Goal: Information Seeking & Learning: Learn about a topic

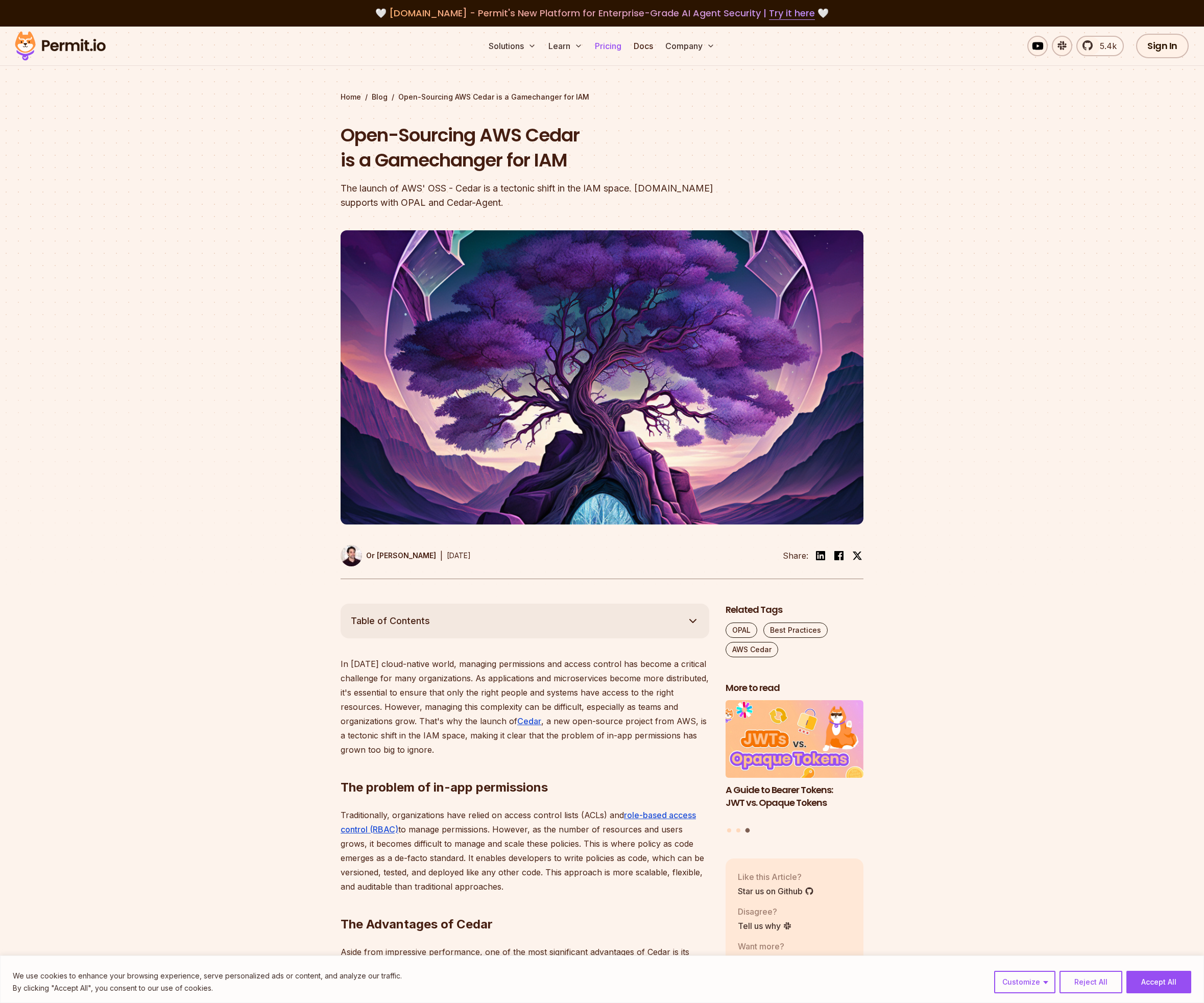
click at [610, 52] on link "Pricing" at bounding box center [608, 45] width 35 height 20
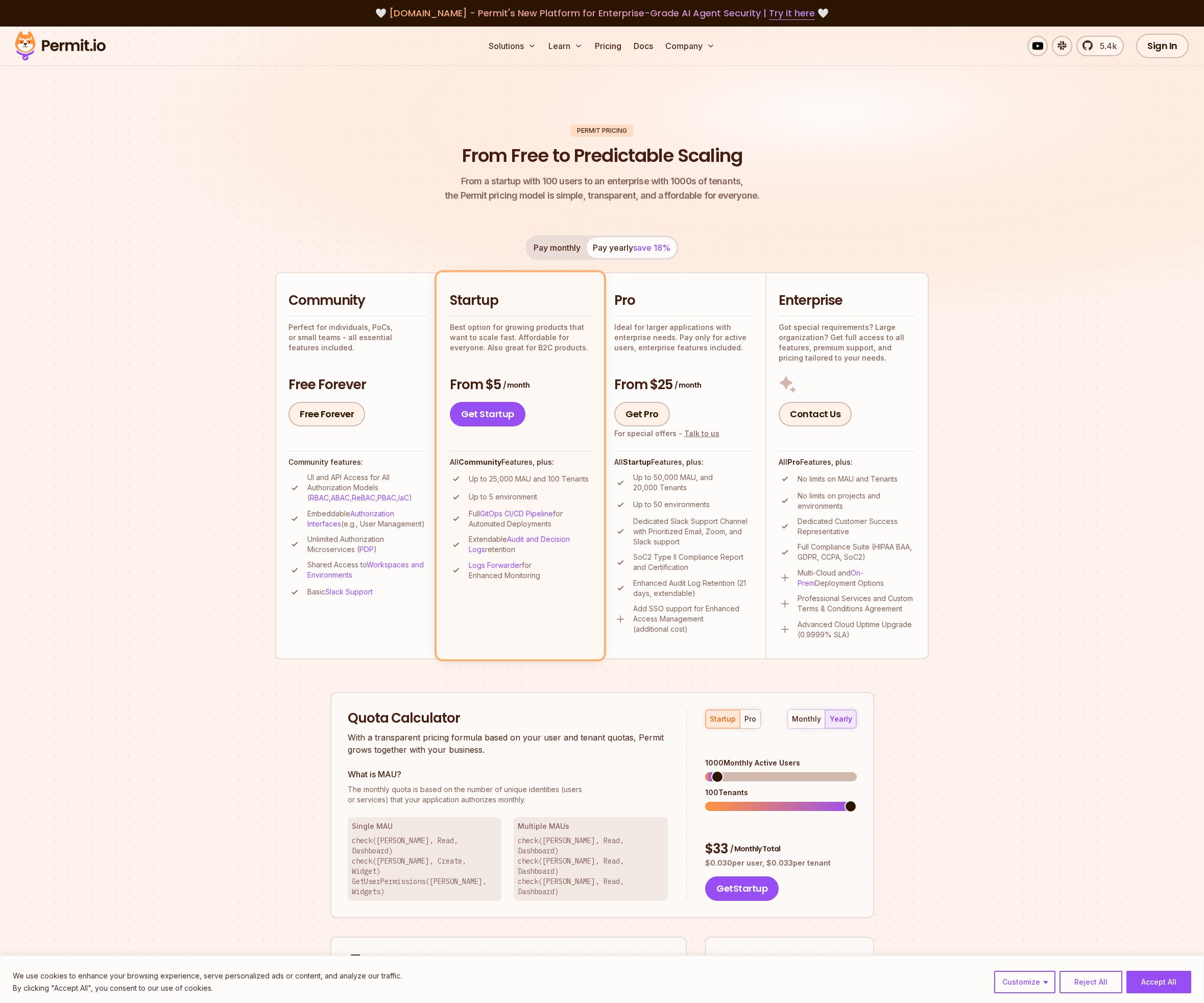
click at [676, 480] on p "Up to 50,000 MAU, and 20,000 Tenants" at bounding box center [693, 482] width 120 height 20
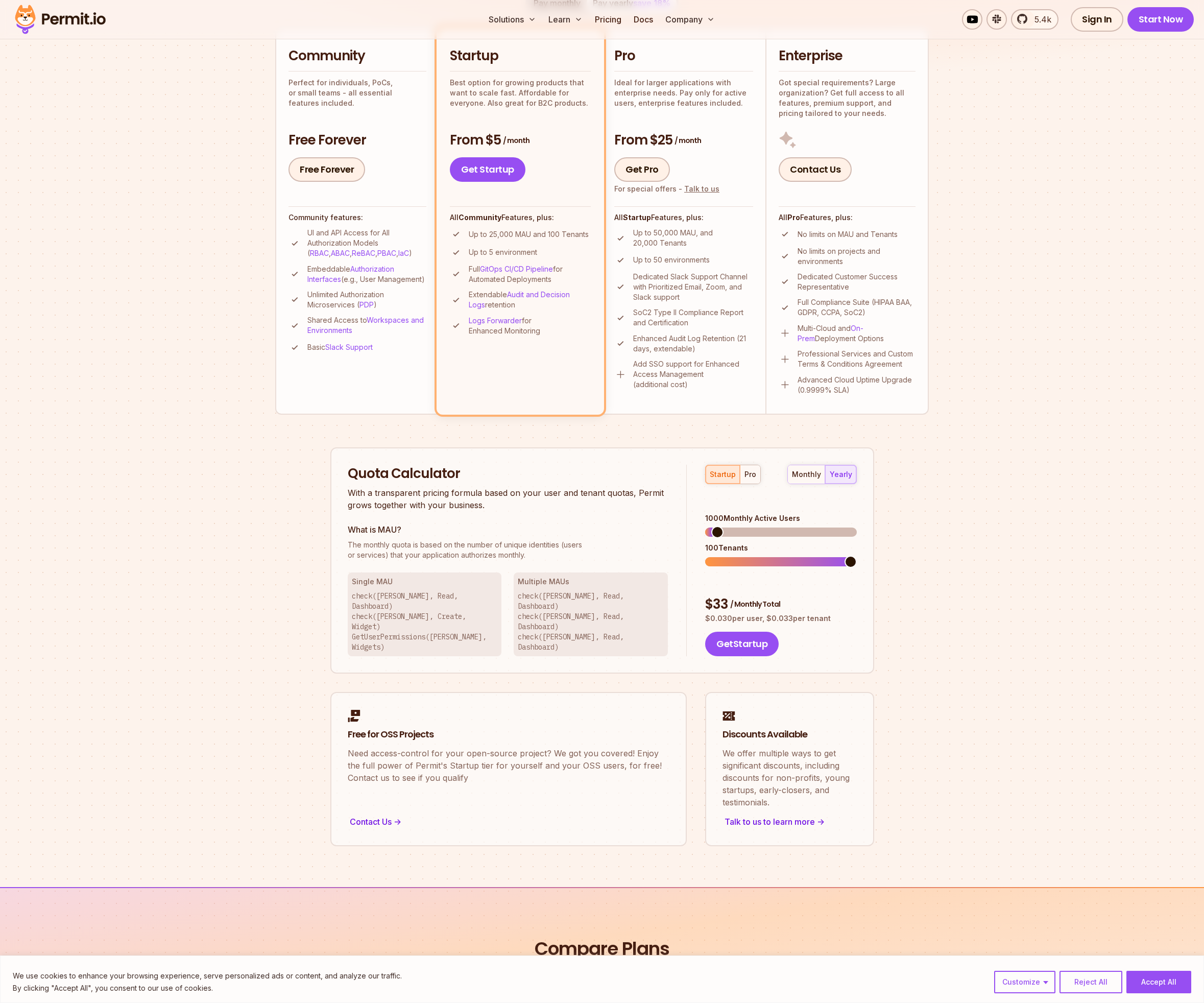
scroll to position [246, 0]
drag, startPoint x: 448, startPoint y: 493, endPoint x: 553, endPoint y: 502, distance: 105.4
click at [553, 502] on p "With a transparent pricing formula based on your user and tenant quotas, Permit…" at bounding box center [508, 497] width 320 height 25
click at [532, 507] on p "With a transparent pricing formula based on your user and tenant quotas, Permit…" at bounding box center [508, 497] width 320 height 25
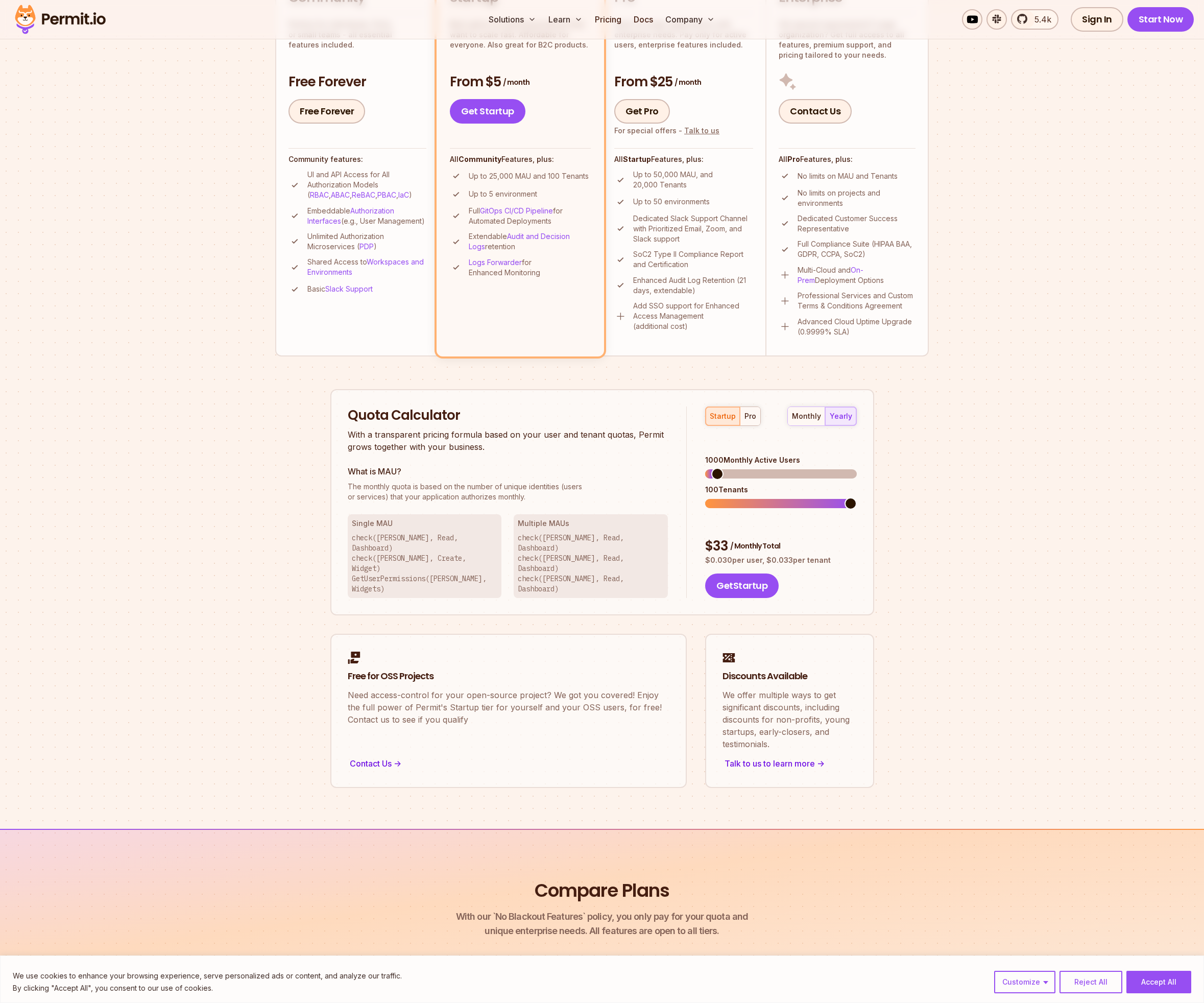
scroll to position [338, 0]
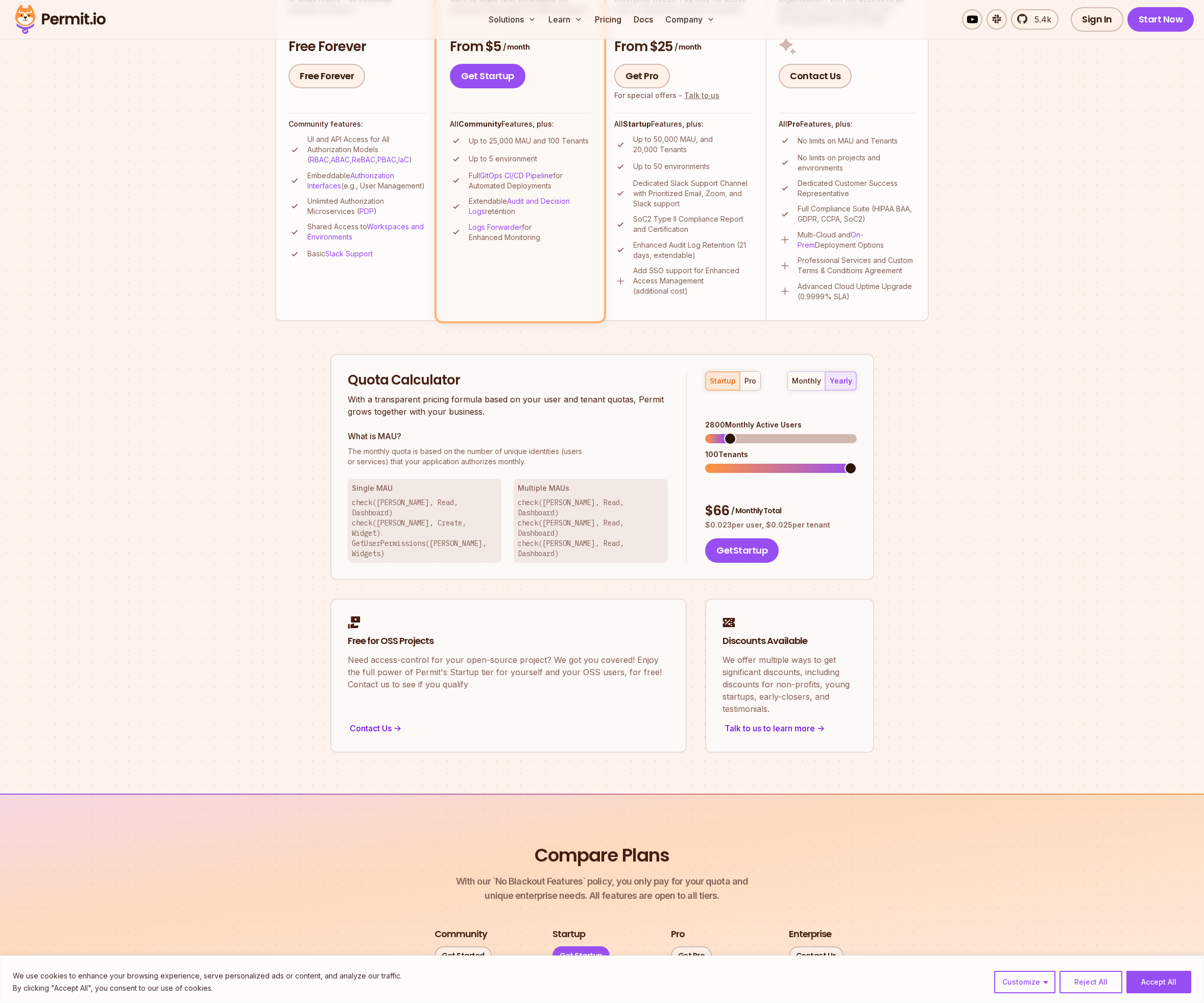
click at [726, 432] on span at bounding box center [730, 438] width 12 height 12
click at [748, 376] on div "pro" at bounding box center [750, 381] width 12 height 10
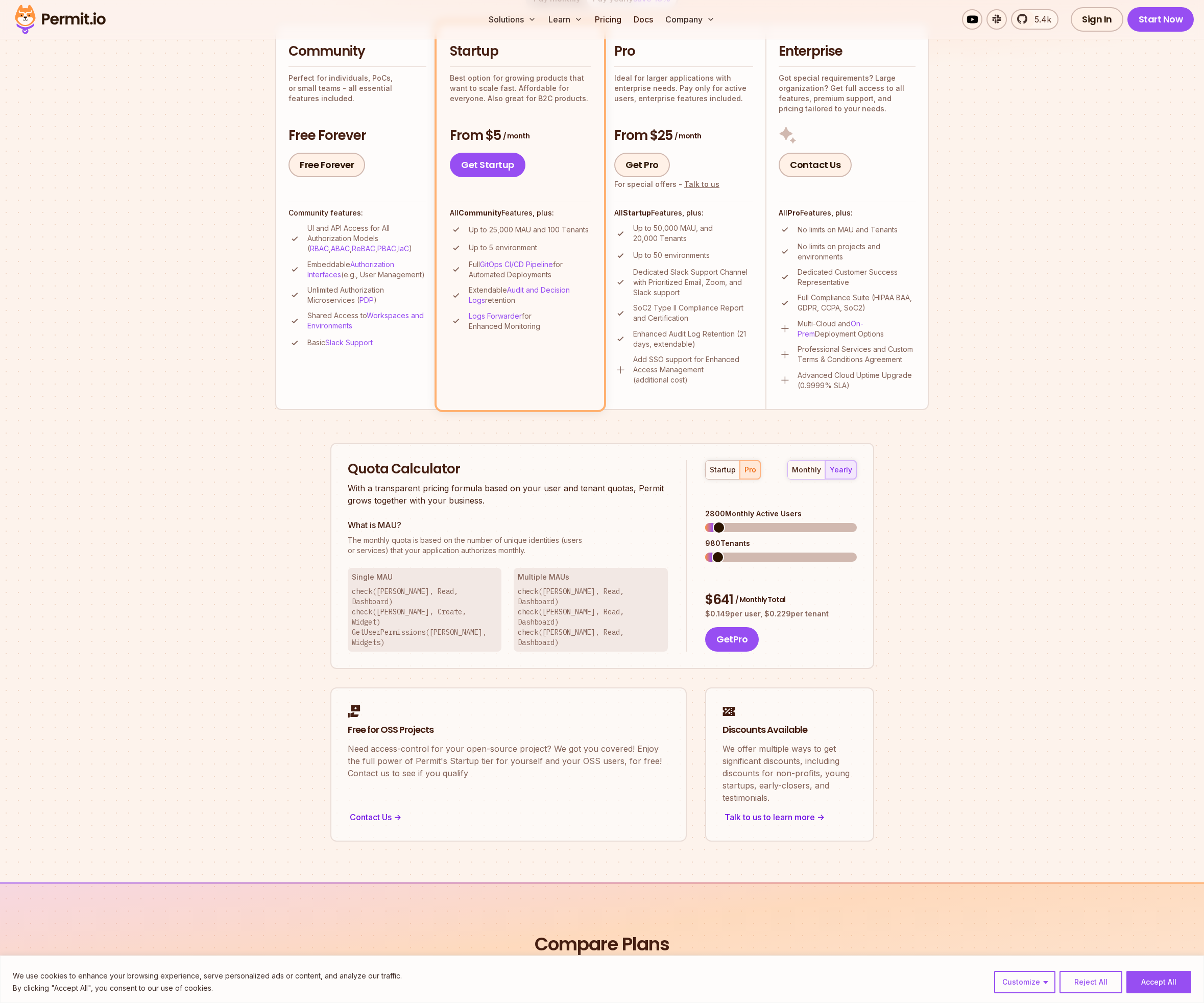
scroll to position [250, 0]
click at [857, 520] on span at bounding box center [851, 526] width 12 height 12
click at [732, 538] on div "17500 Tenants" at bounding box center [781, 543] width 151 height 10
click at [736, 550] on span at bounding box center [740, 556] width 12 height 12
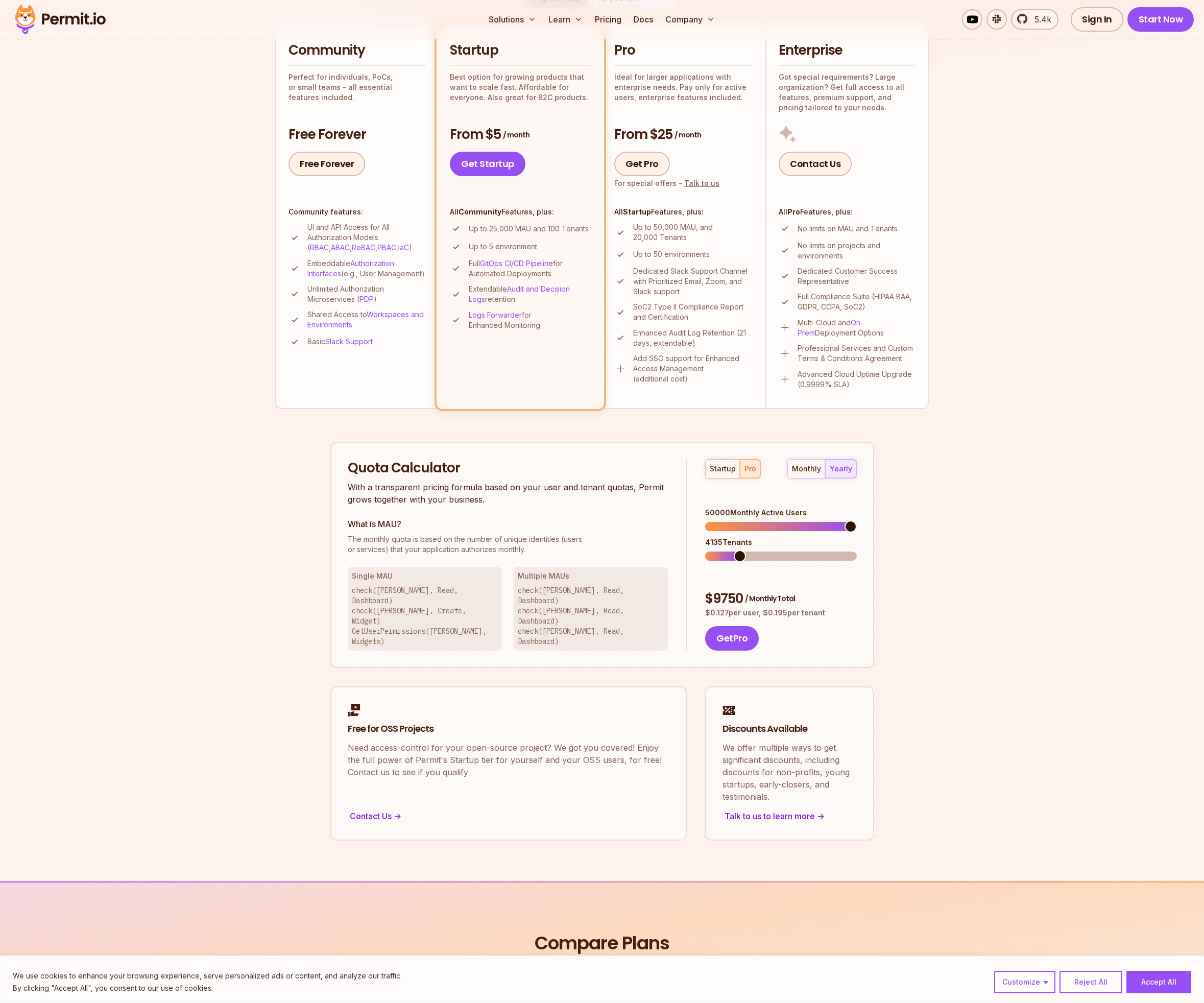
scroll to position [0, 0]
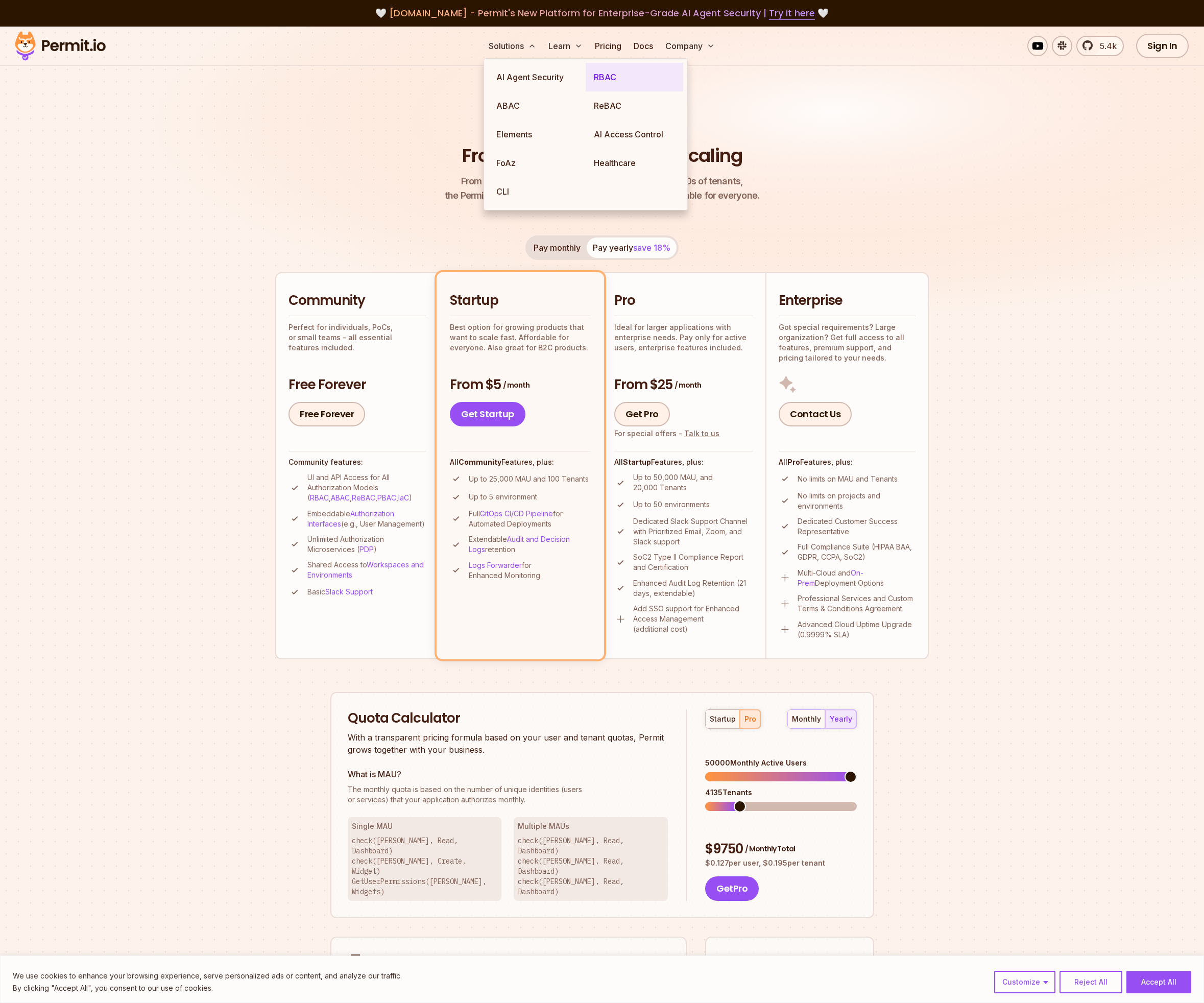
click at [625, 76] on link "RBAC" at bounding box center [634, 77] width 98 height 29
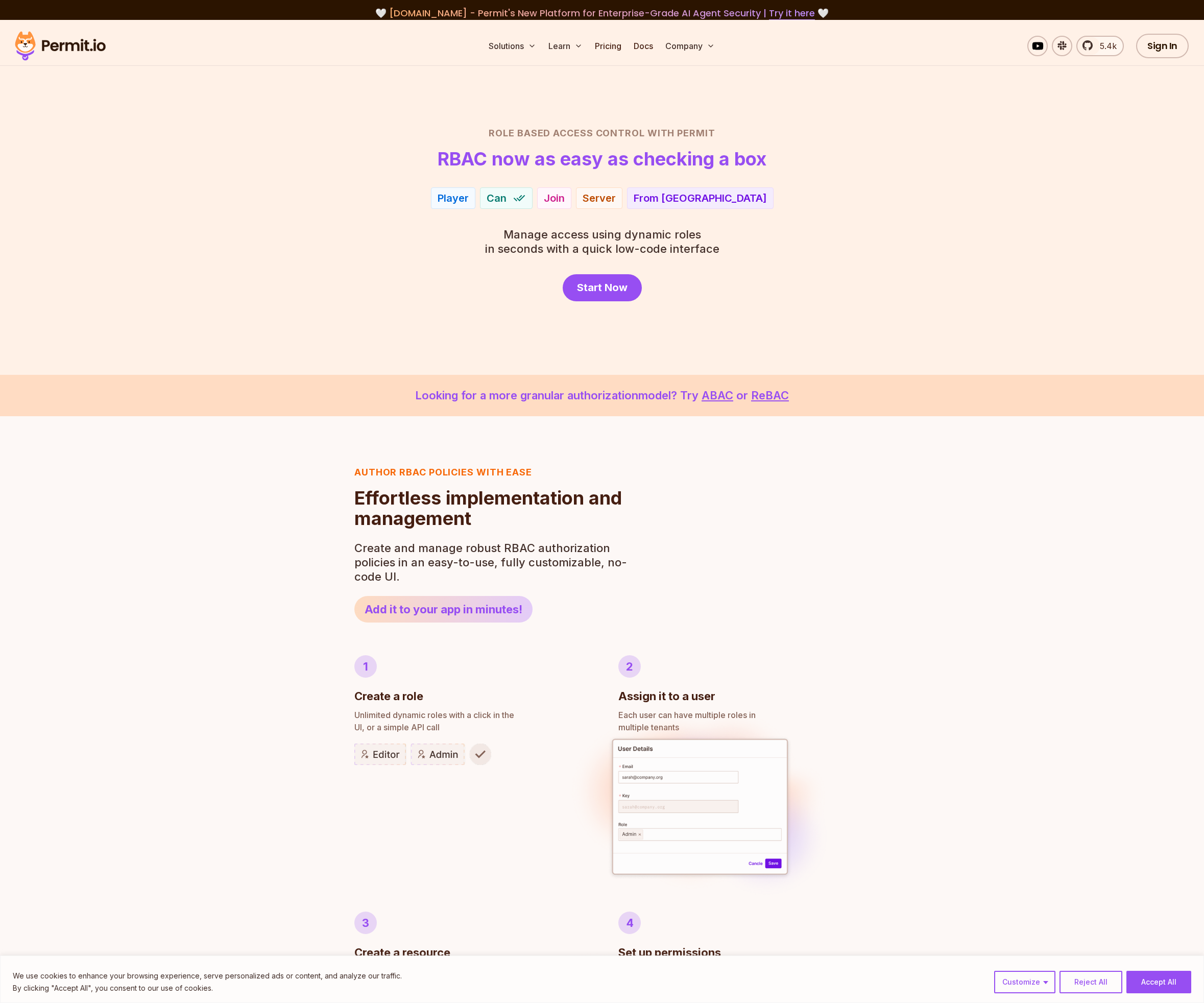
click at [362, 253] on div "Role Based Access Control with Permit RBAC now as easy as checking a box Player…" at bounding box center [602, 213] width 715 height 175
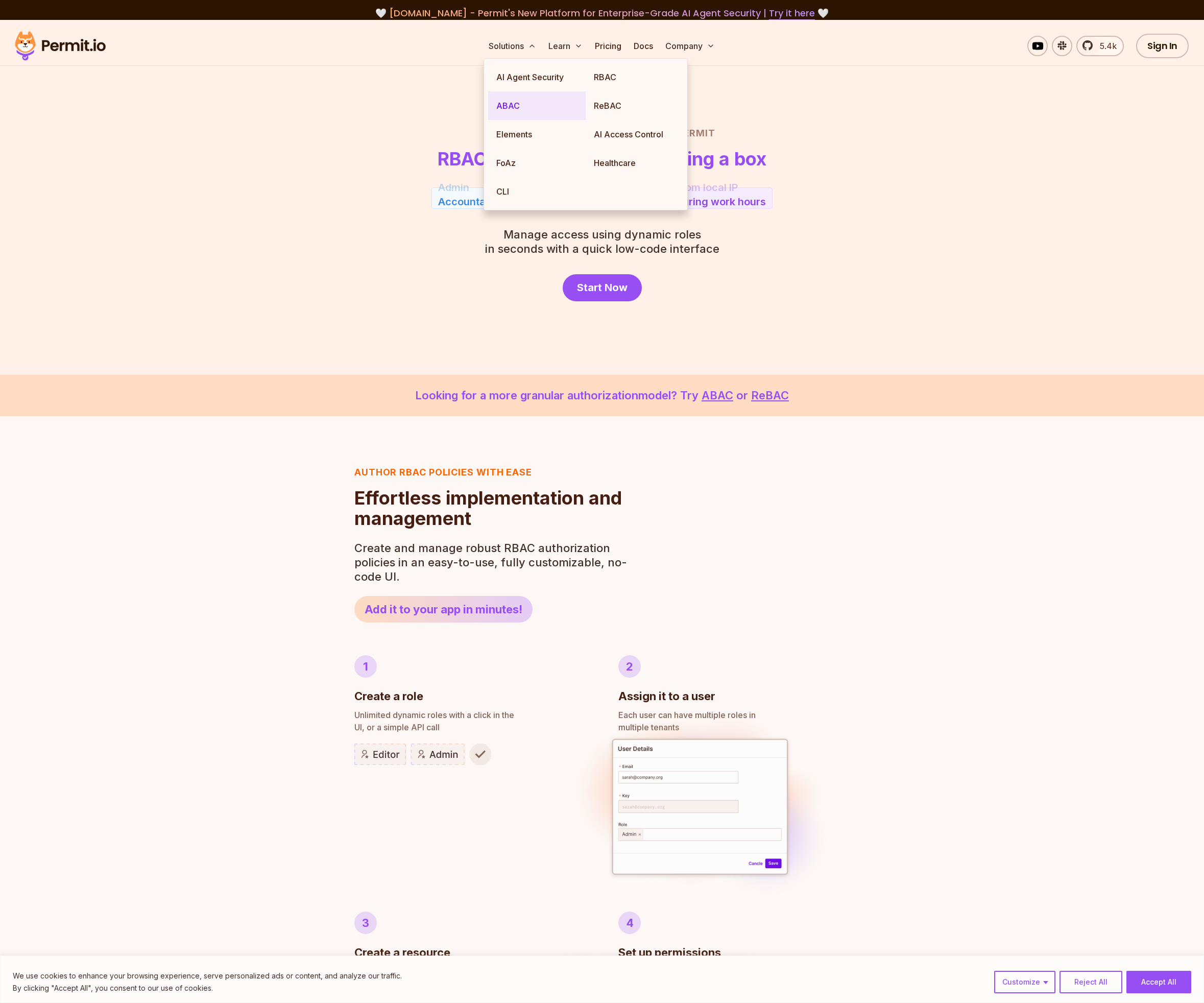
click at [533, 107] on link "ABAC" at bounding box center [537, 106] width 98 height 29
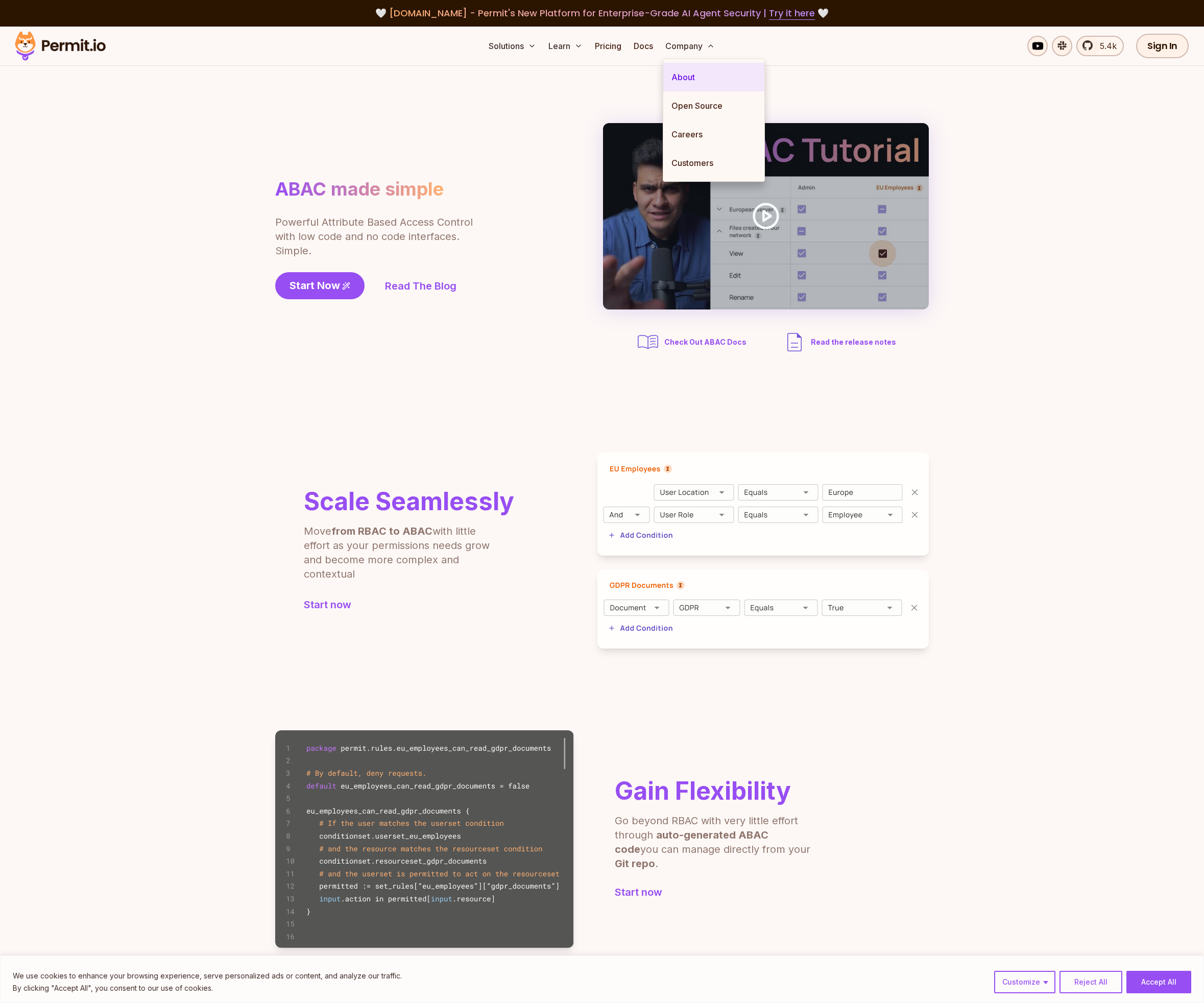
click at [703, 72] on link "About" at bounding box center [714, 77] width 101 height 29
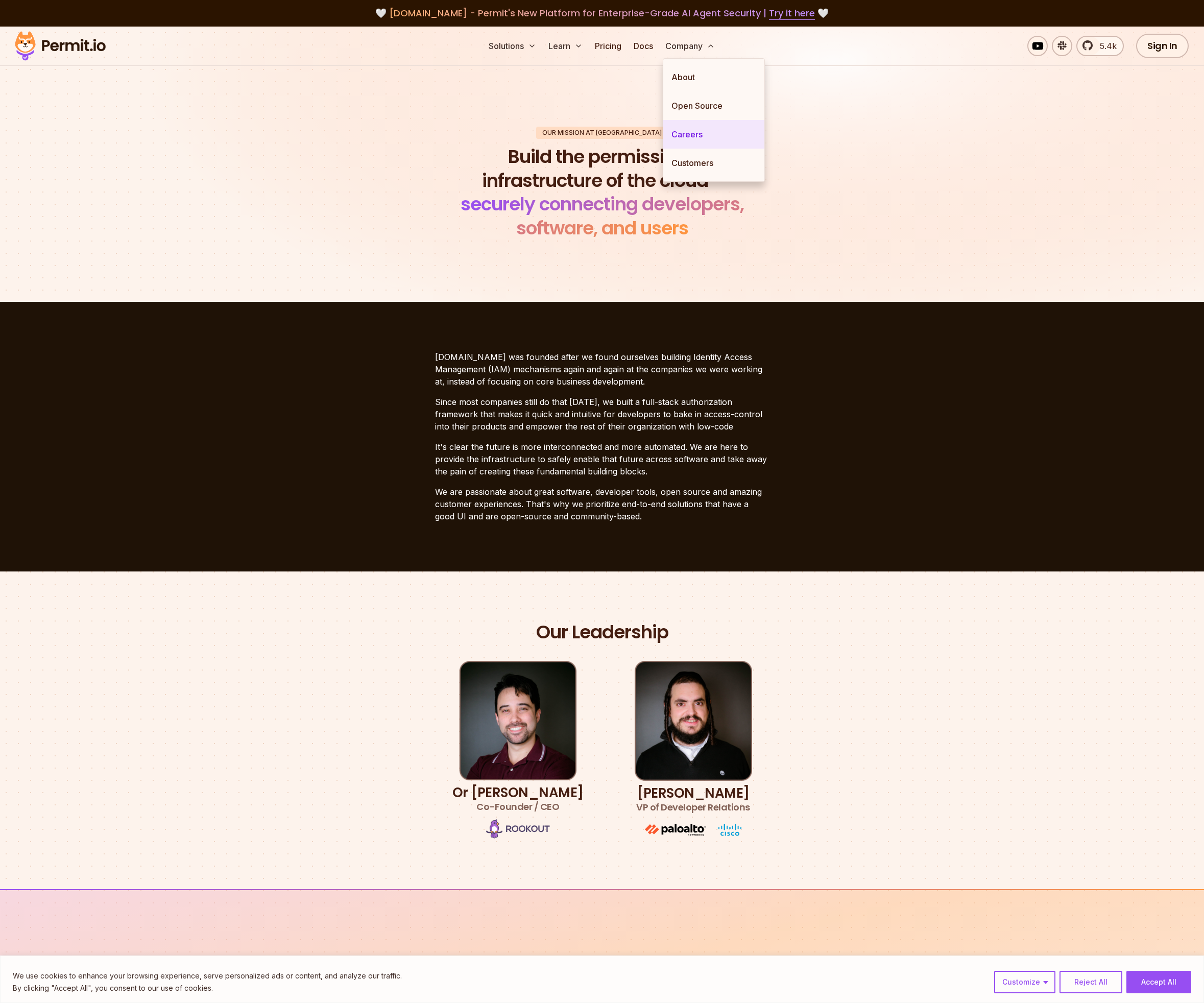
click at [693, 132] on link "Careers" at bounding box center [714, 134] width 101 height 29
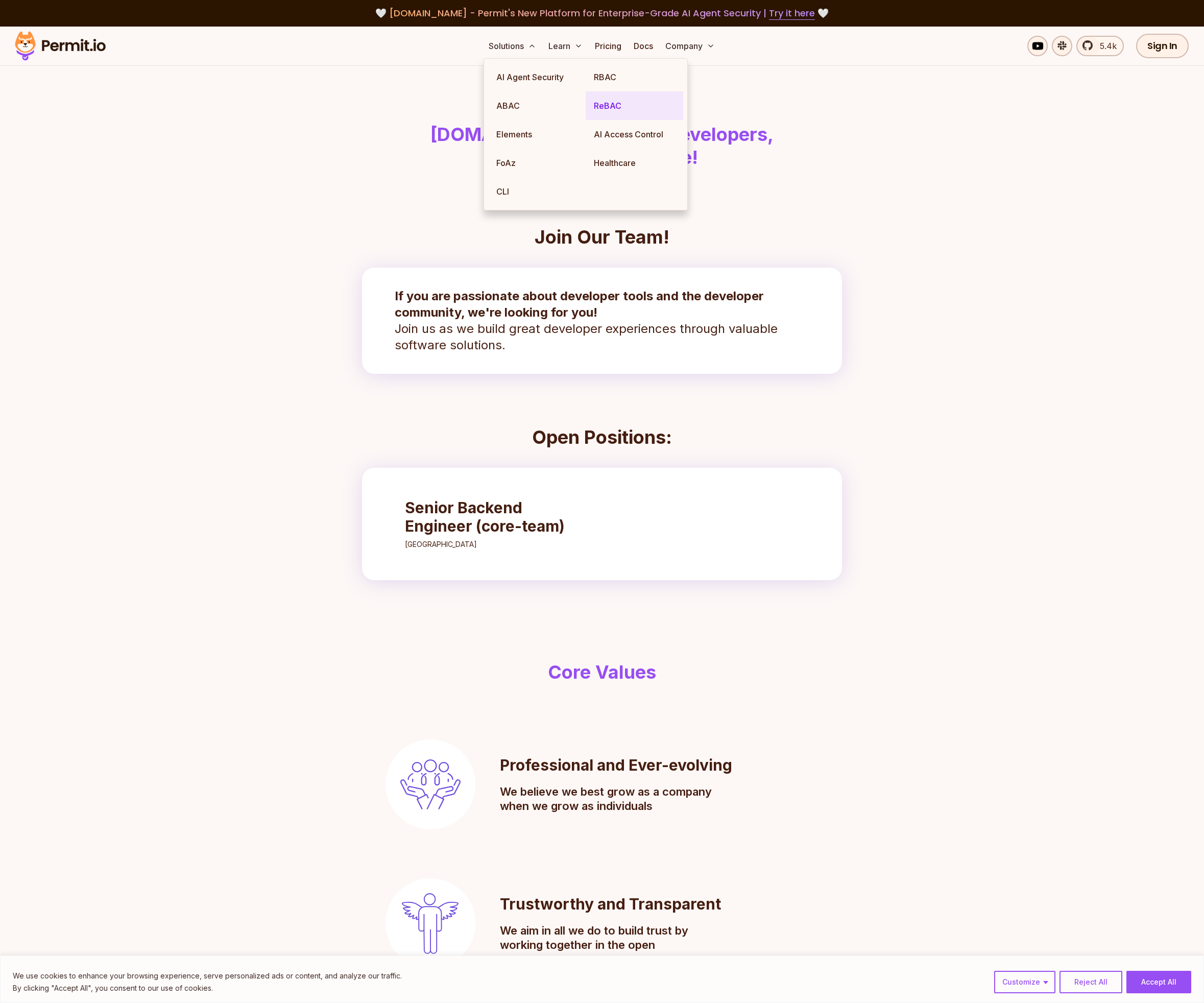
click at [610, 102] on link "ReBAC" at bounding box center [634, 106] width 98 height 29
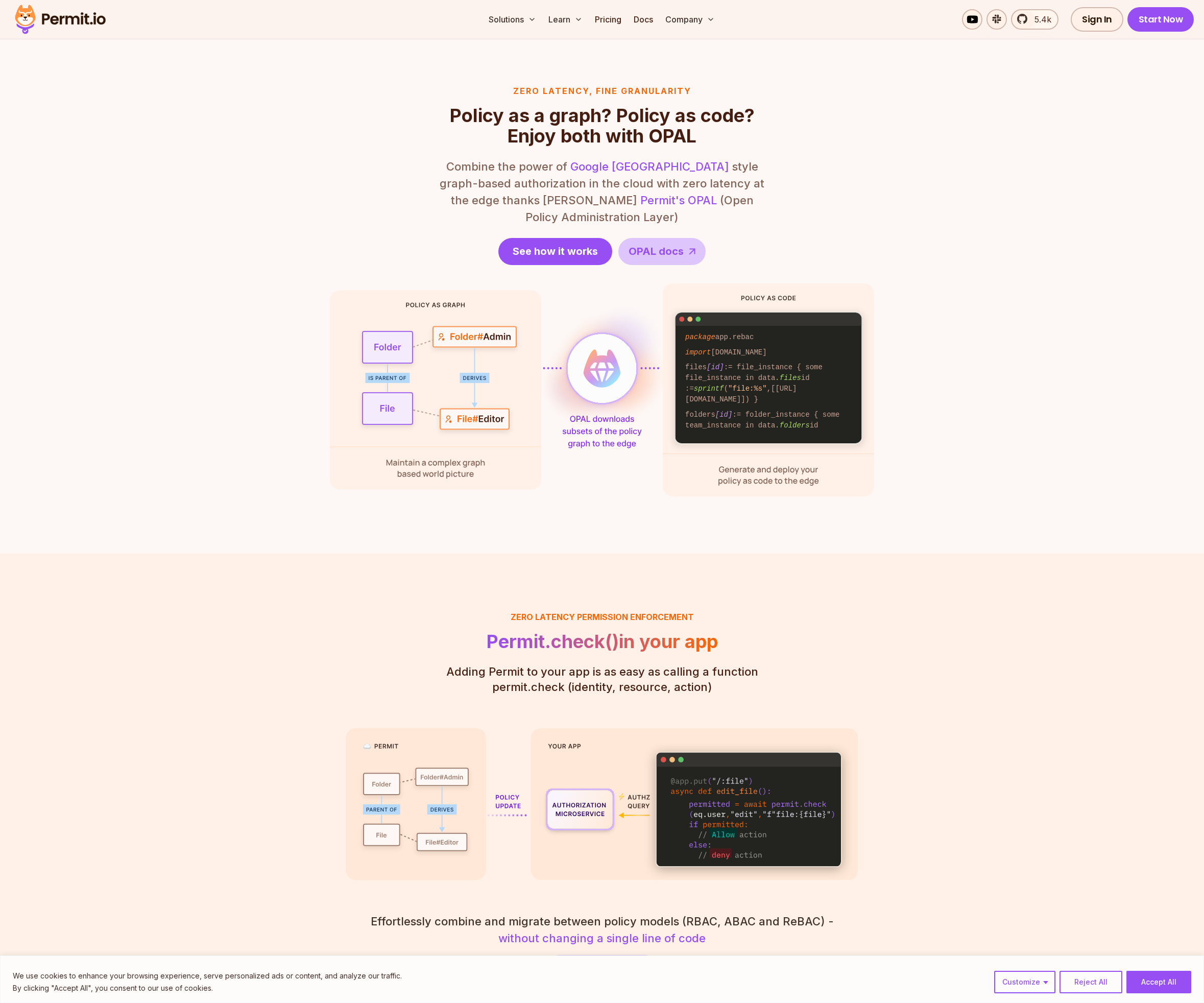
scroll to position [1223, 0]
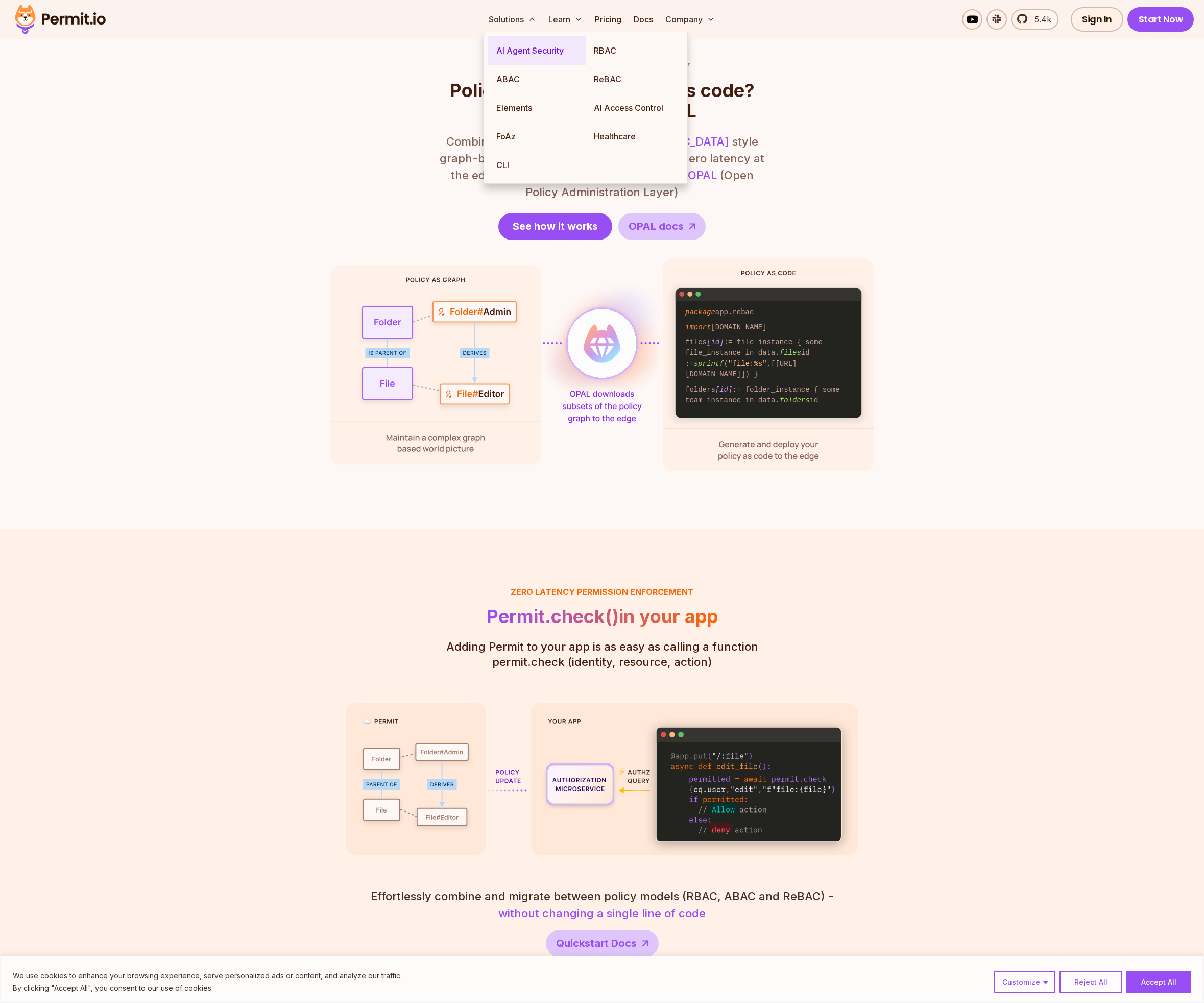
click at [533, 56] on link "AI Agent Security" at bounding box center [537, 50] width 98 height 29
